Goal: Find specific page/section: Find specific page/section

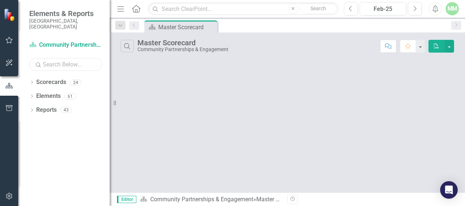
click at [65, 60] on input "text" at bounding box center [65, 64] width 73 height 13
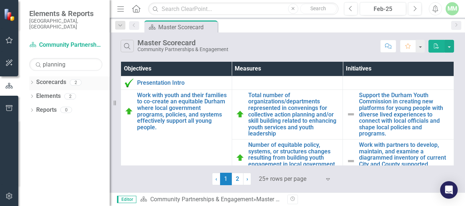
click at [34, 81] on icon "Dropdown" at bounding box center [31, 83] width 5 height 4
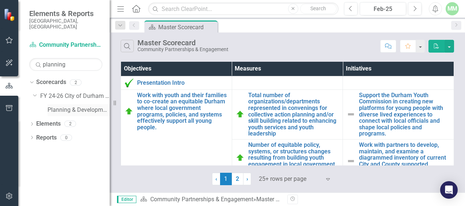
click at [73, 106] on link "Planning & Development" at bounding box center [79, 110] width 62 height 8
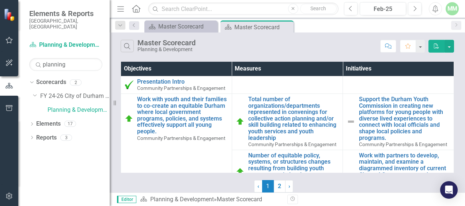
click at [275, 34] on div "Search Master Scorecard Planning & Development Comment Favorite PDF" at bounding box center [288, 45] width 356 height 24
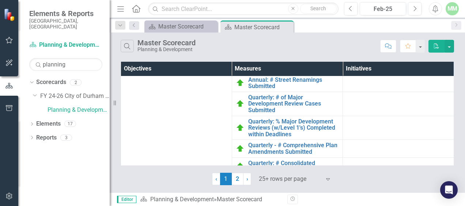
scroll to position [247, 0]
click at [70, 58] on input "planning" at bounding box center [65, 64] width 73 height 13
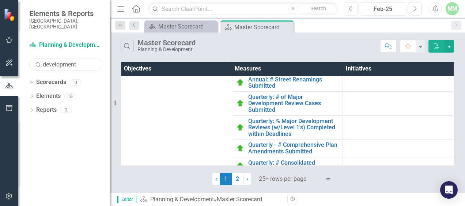
type input "development"
click at [29, 106] on div "Dropdown Scorecards 0 Dropdown Elements 10 Dropdown Objective Objectives 1 Ensu…" at bounding box center [63, 141] width 91 height 130
click at [31, 108] on div "Dropdown" at bounding box center [31, 111] width 5 height 6
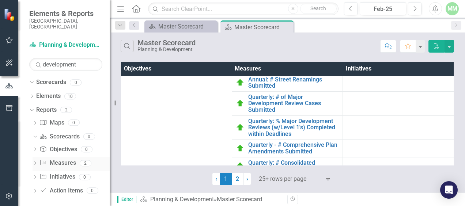
click at [34, 161] on div "Dropdown" at bounding box center [35, 164] width 5 height 6
click at [65, 174] on div "Major Development Review Dashboard" at bounding box center [74, 177] width 71 height 7
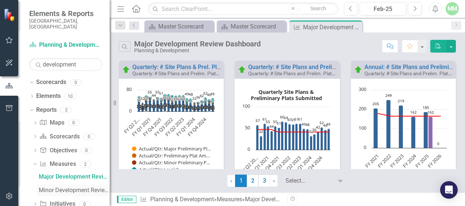
click at [61, 187] on div "Minor Development Review Dashboard" at bounding box center [74, 190] width 71 height 7
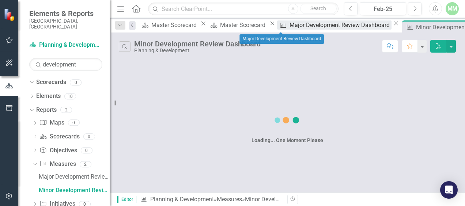
click at [290, 26] on div "Major Development Review Dashboard" at bounding box center [341, 24] width 102 height 9
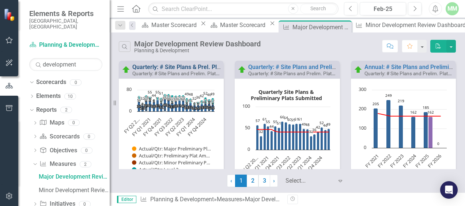
click at [174, 66] on link "Quarterly: # Site Plans & Prel. Plats Submitted (by Type & Total)" at bounding box center [215, 67] width 167 height 7
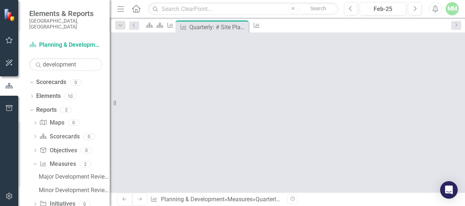
scroll to position [145, 0]
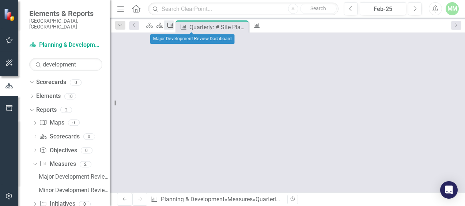
click at [174, 26] on link "Measure" at bounding box center [169, 24] width 10 height 9
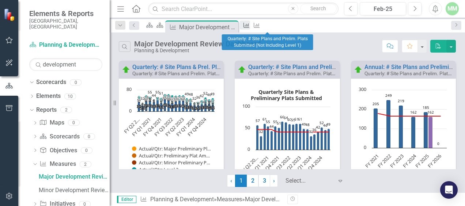
click at [250, 27] on icon "Measure" at bounding box center [246, 25] width 7 height 6
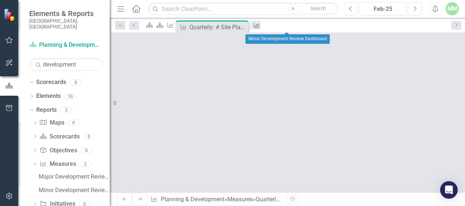
click at [260, 28] on icon "Measure" at bounding box center [256, 25] width 7 height 6
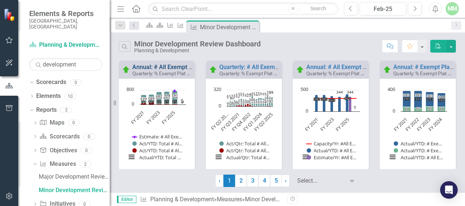
click at [164, 68] on link "Annual: # All Exempt Plat Review Tasks with Complete Data by Timeliness" at bounding box center [229, 67] width 195 height 7
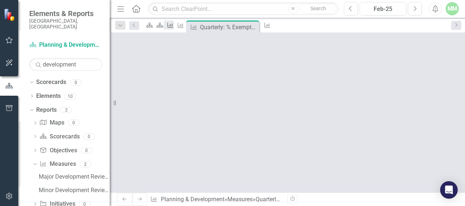
click at [173, 27] on icon at bounding box center [171, 25] width 6 height 5
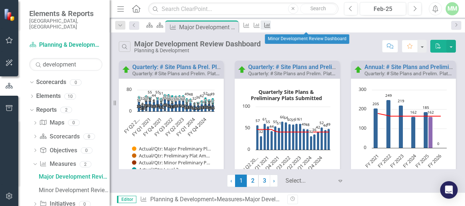
click at [271, 24] on icon "Measure" at bounding box center [267, 25] width 7 height 6
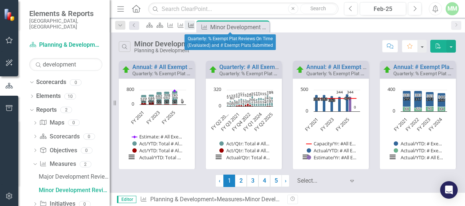
click at [195, 24] on icon "Measure" at bounding box center [191, 25] width 7 height 6
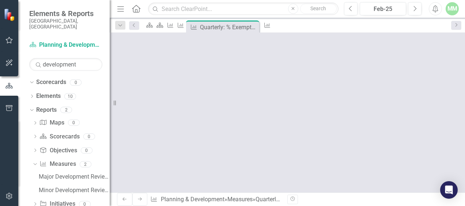
scroll to position [530, 0]
